Goal: Obtain resource: Obtain resource

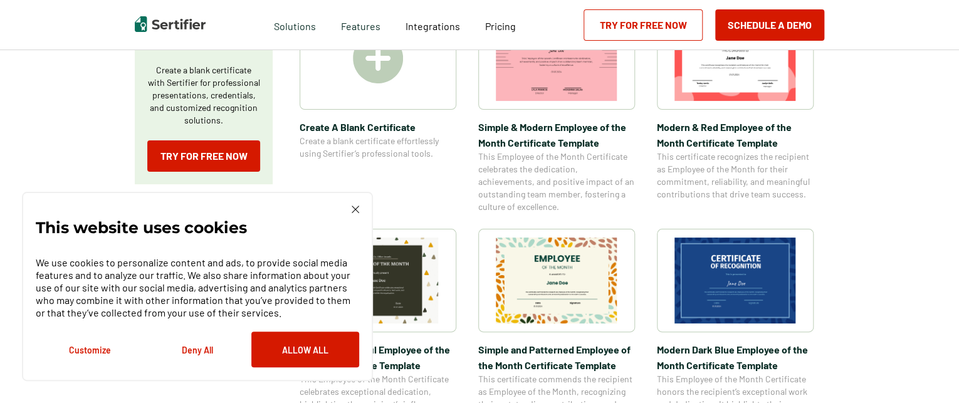
scroll to position [286, 0]
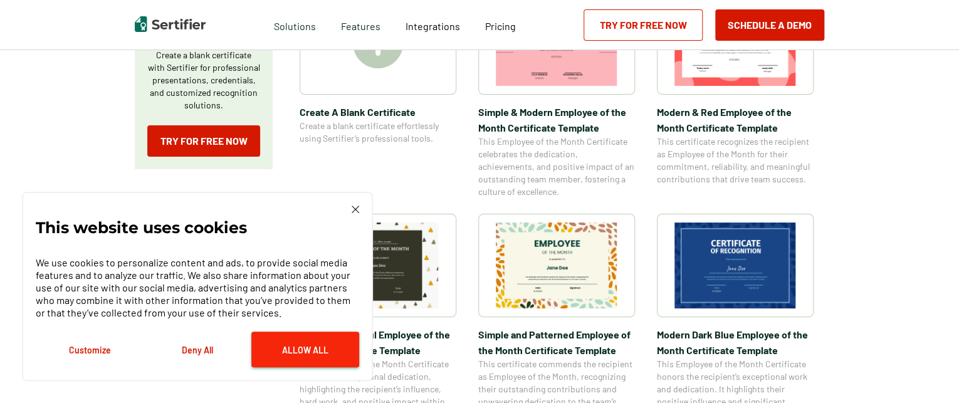
click at [324, 353] on button "Allow All" at bounding box center [305, 350] width 108 height 36
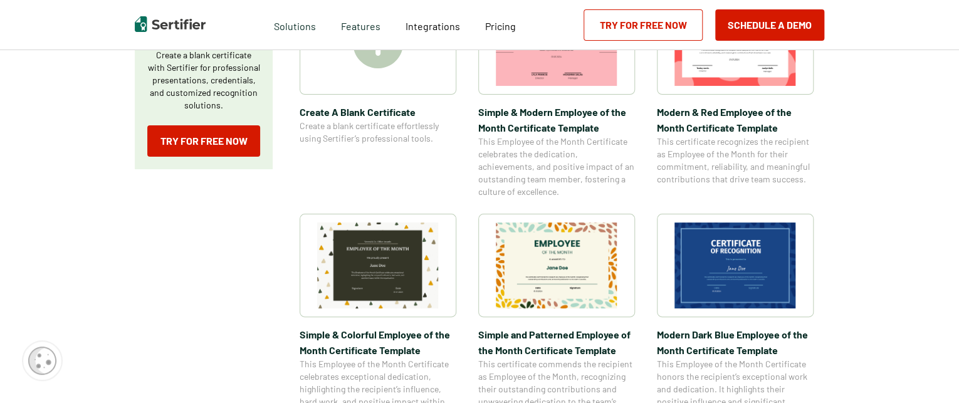
click at [742, 266] on img at bounding box center [735, 265] width 122 height 86
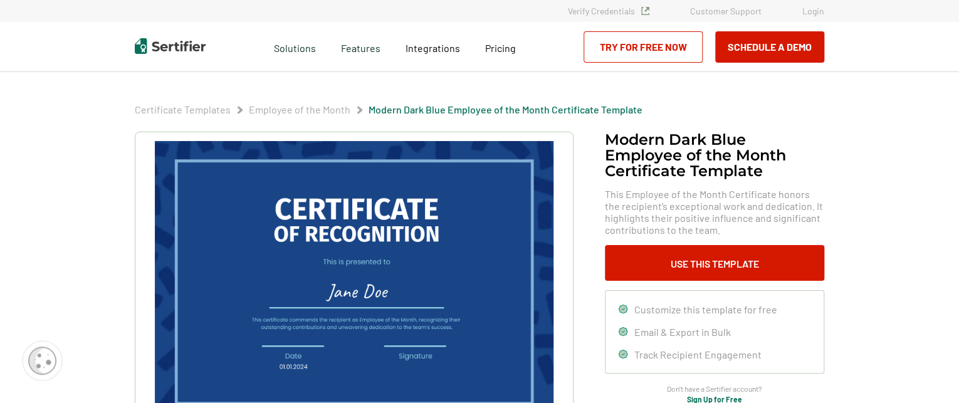
click at [742, 266] on button "Use This Template" at bounding box center [714, 263] width 219 height 36
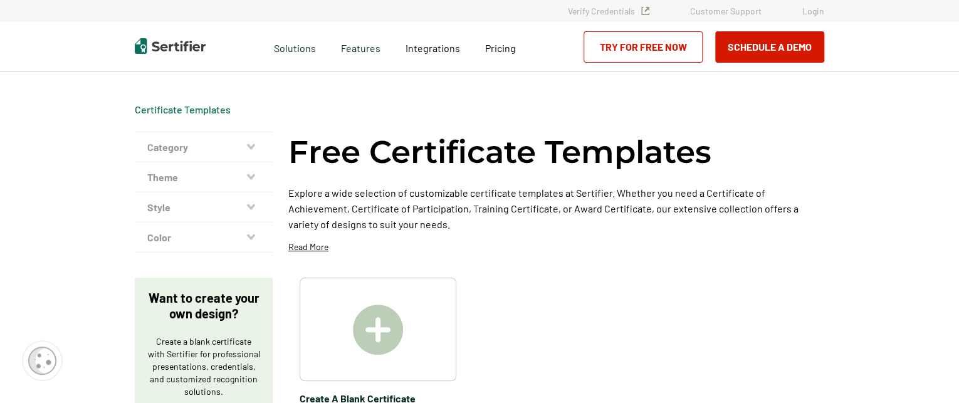
scroll to position [286, 0]
